Goal: Information Seeking & Learning: Learn about a topic

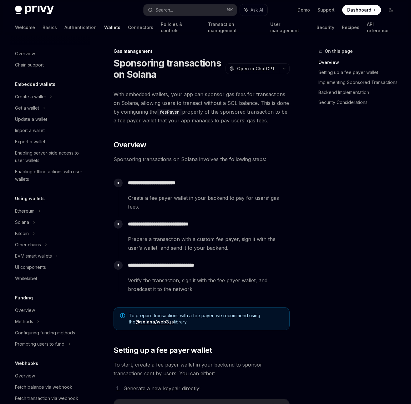
scroll to position [136, 0]
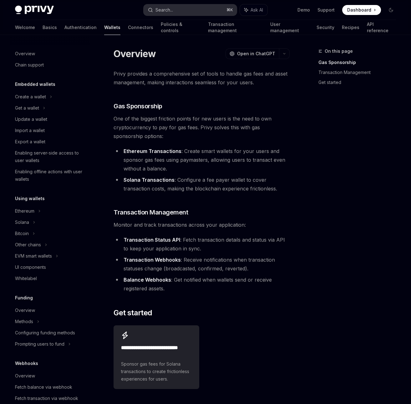
click at [177, 11] on button "Search... ⌘ K" at bounding box center [189, 9] width 93 height 11
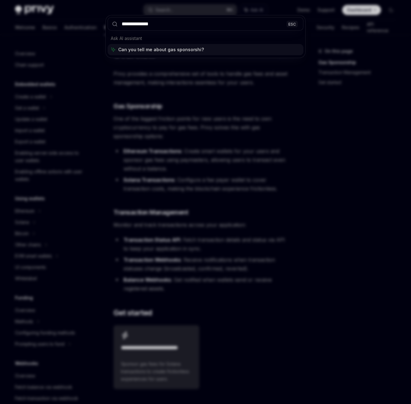
type input "**********"
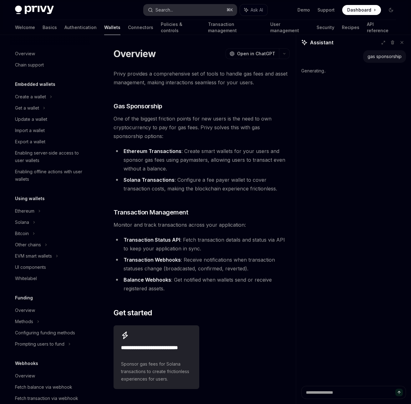
click at [209, 12] on button "Search... ⌘ K" at bounding box center [189, 9] width 93 height 11
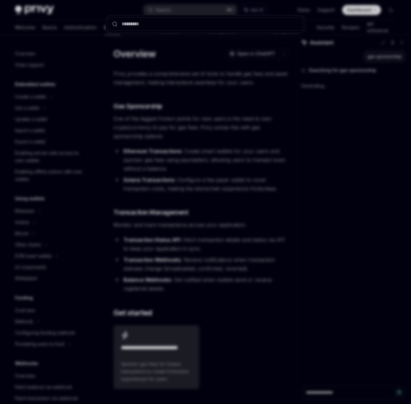
type textarea "*"
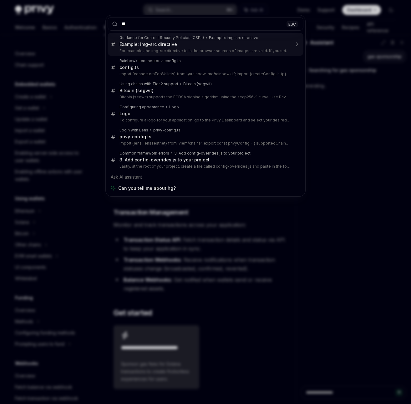
type input "*"
type textarea "*"
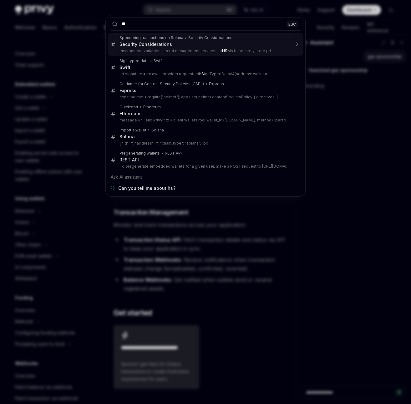
type input "*"
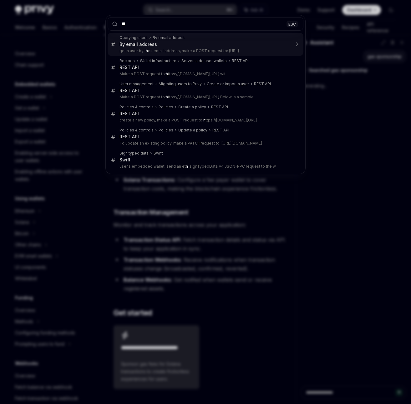
type input "***"
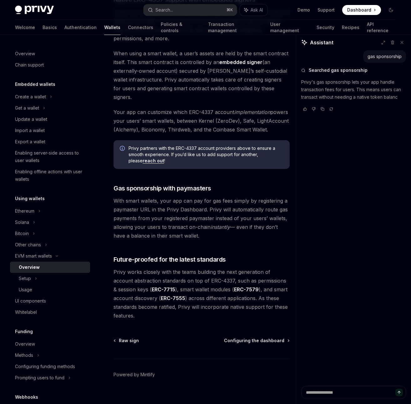
scroll to position [376, 0]
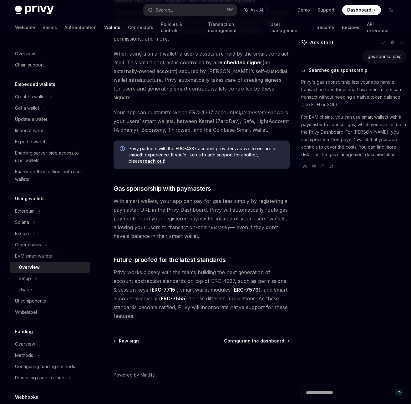
type textarea "*"
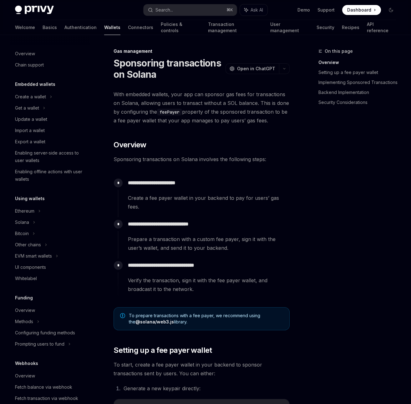
scroll to position [136, 0]
